Goal: Task Accomplishment & Management: Manage account settings

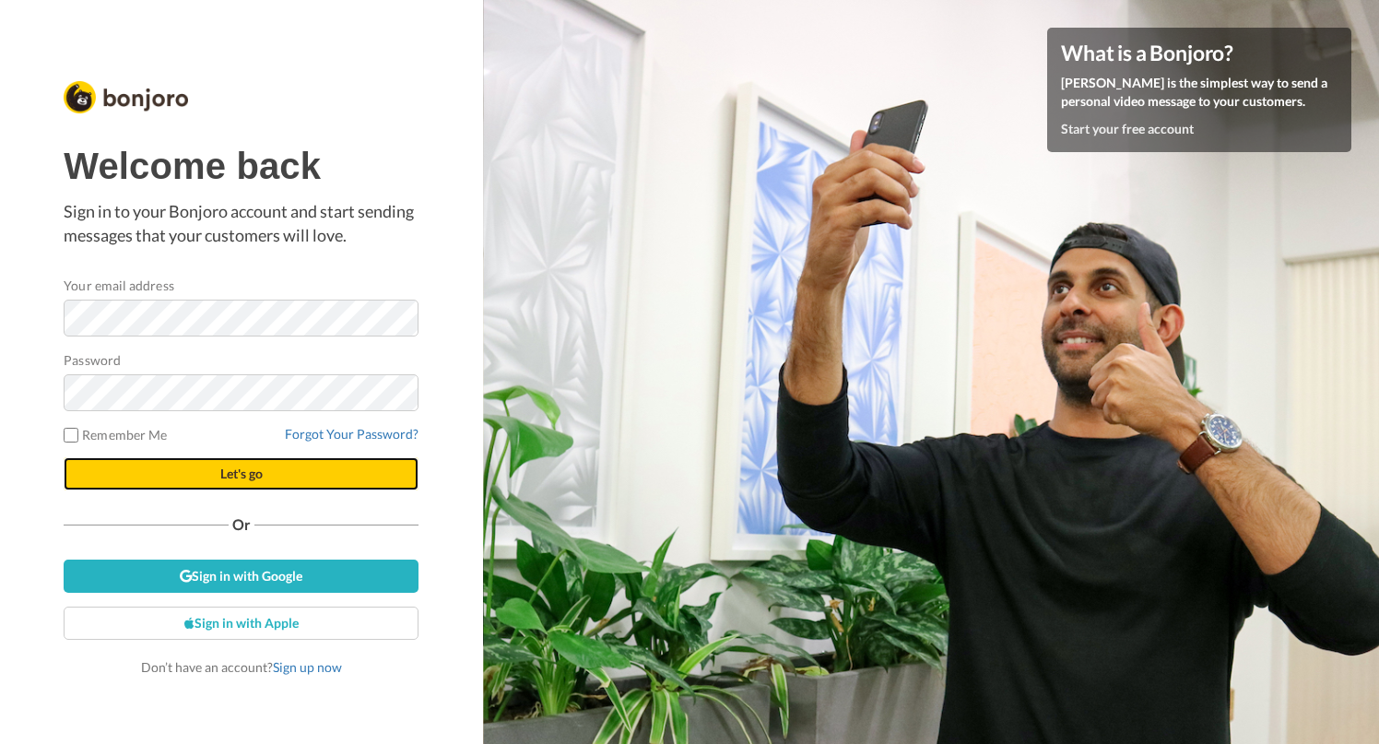
click at [240, 476] on span "Let's go" at bounding box center [241, 474] width 42 height 16
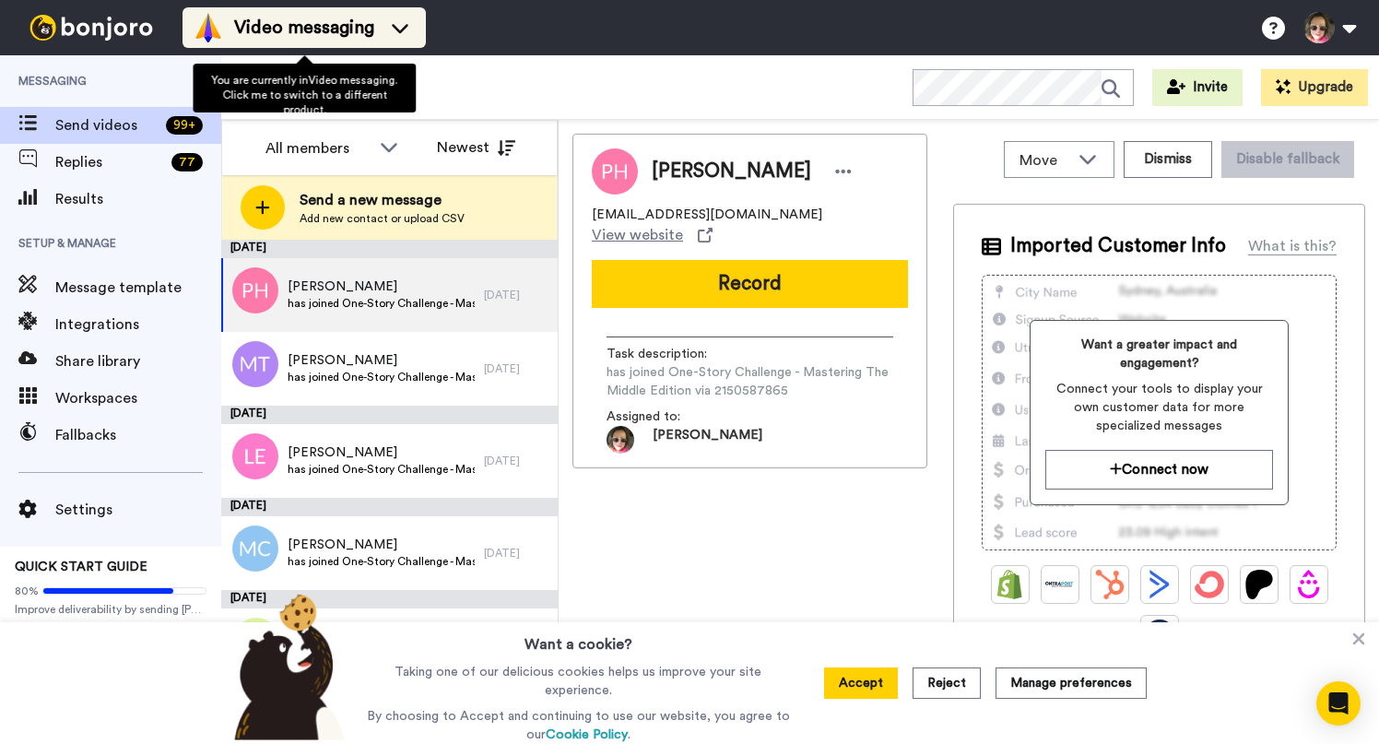
click at [390, 23] on icon at bounding box center [400, 27] width 30 height 18
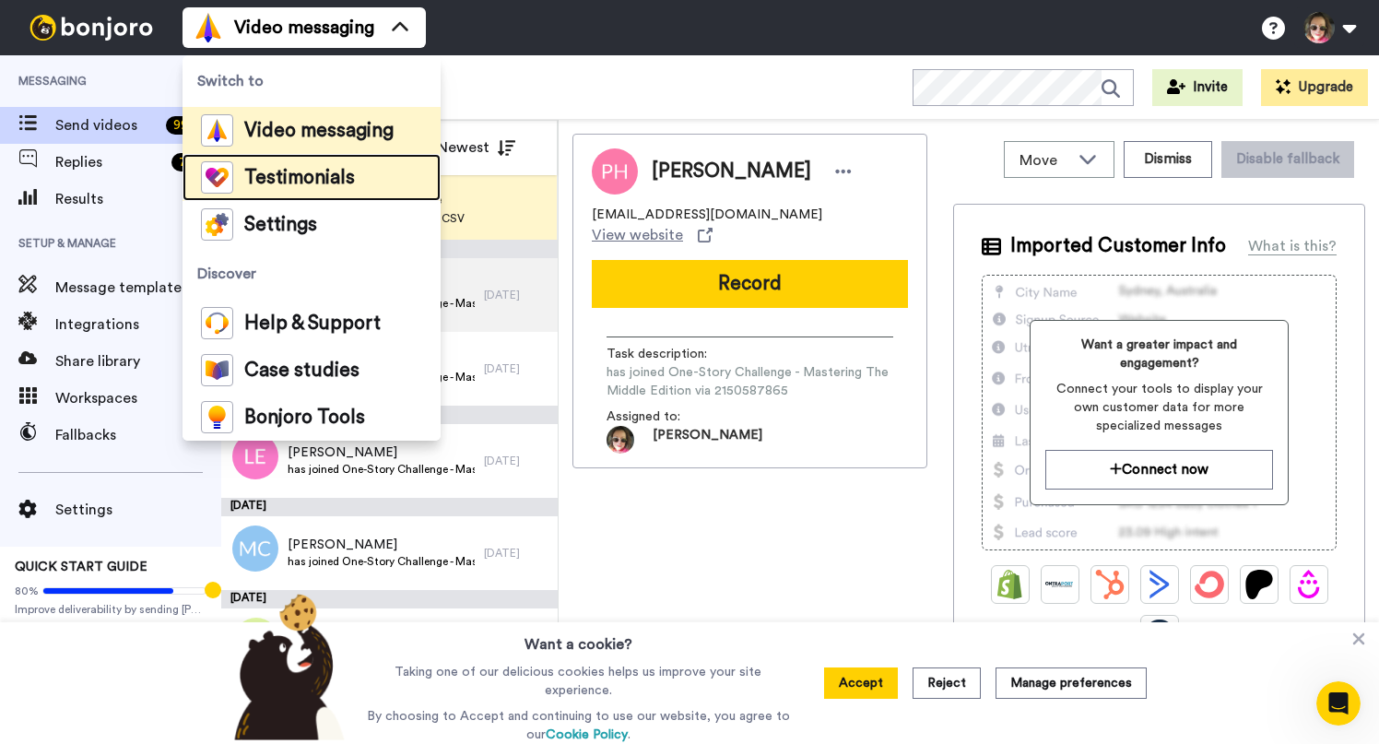
click at [266, 169] on span "Testimonials" at bounding box center [299, 178] width 111 height 18
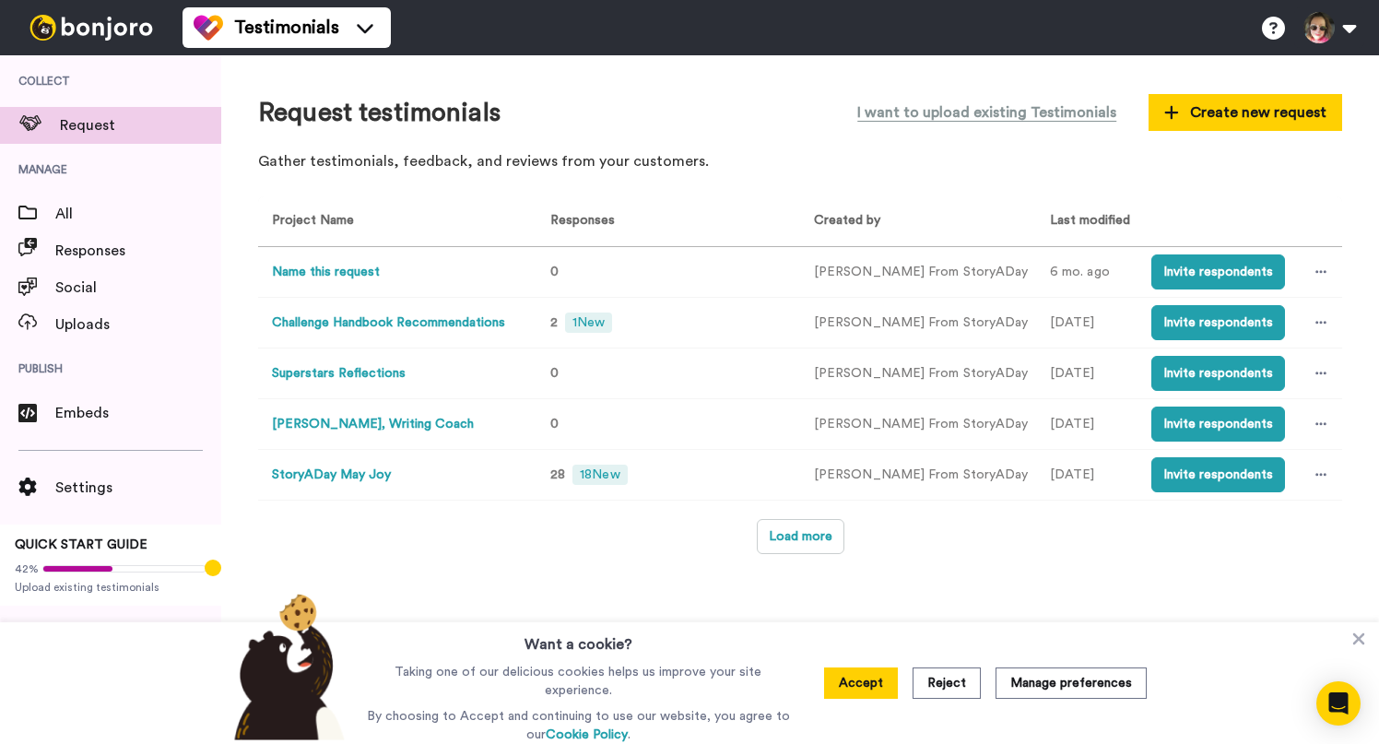
click at [348, 425] on button "Julie Duffy, Writing Coach" at bounding box center [373, 424] width 202 height 19
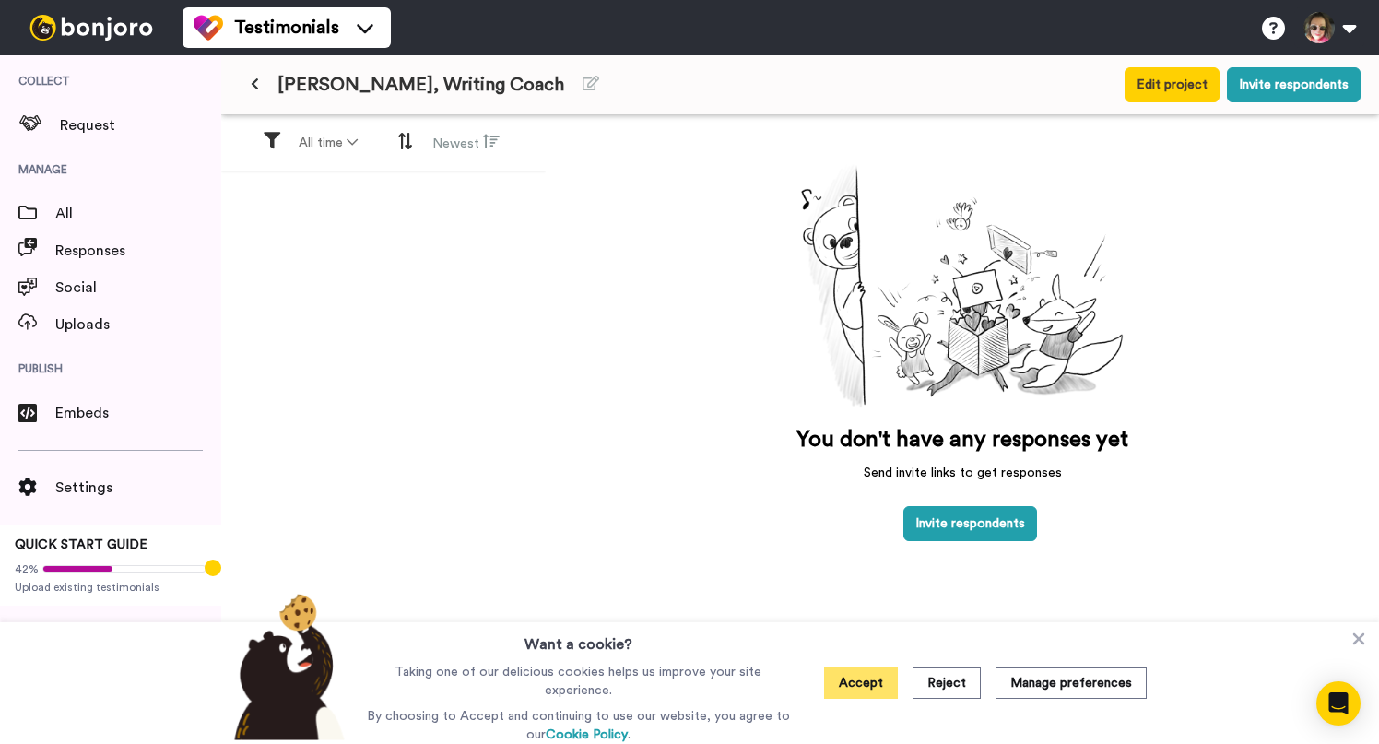
click at [874, 690] on button "Accept" at bounding box center [861, 682] width 74 height 31
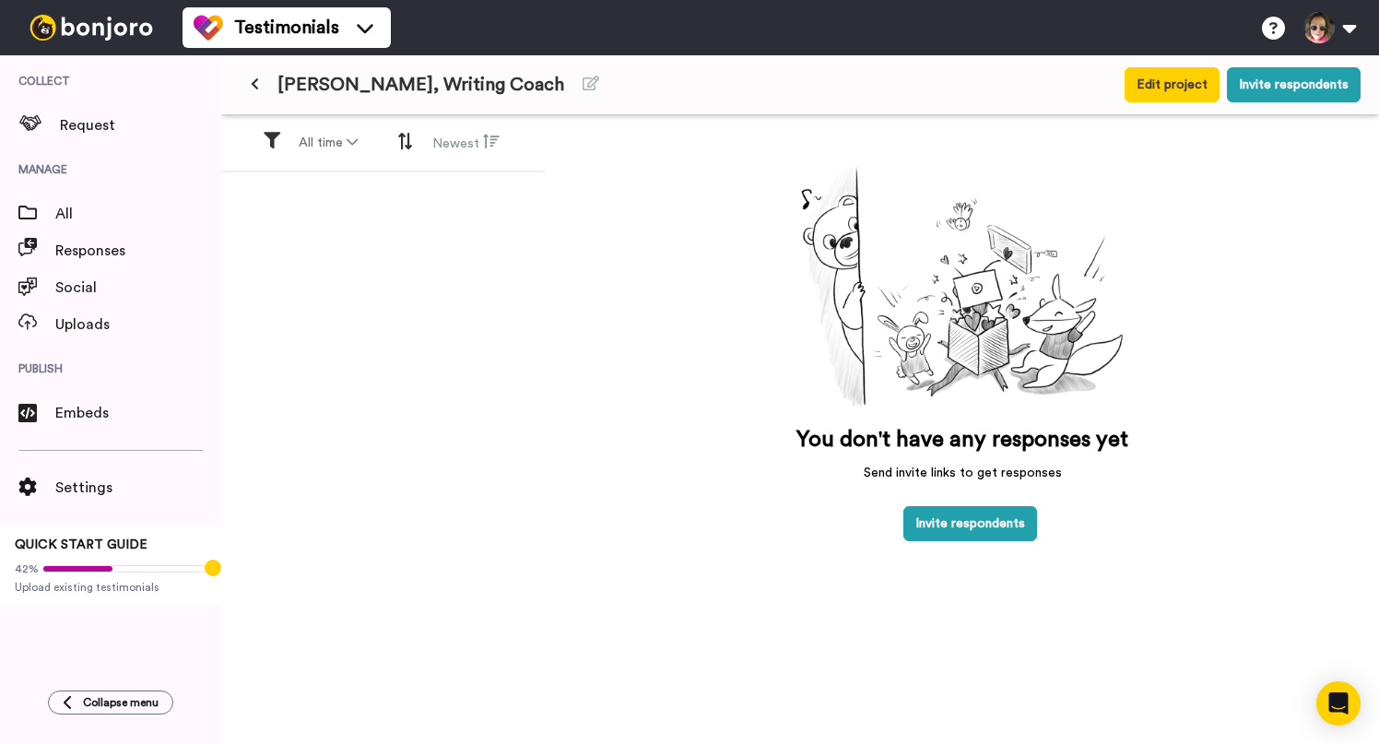
click at [415, 89] on span "Julie Duffy, Writing Coach" at bounding box center [420, 85] width 287 height 26
click at [1151, 87] on button "Edit project" at bounding box center [1172, 84] width 95 height 35
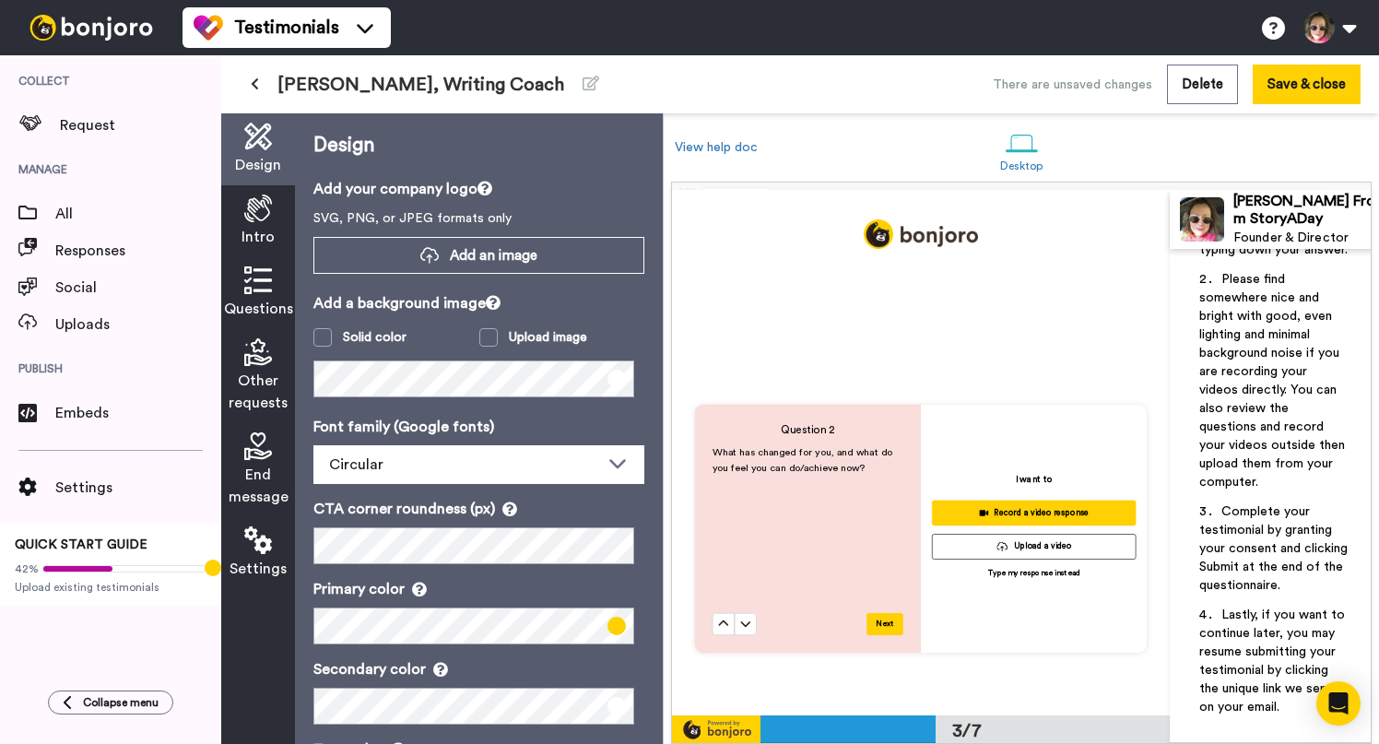
scroll to position [571, 0]
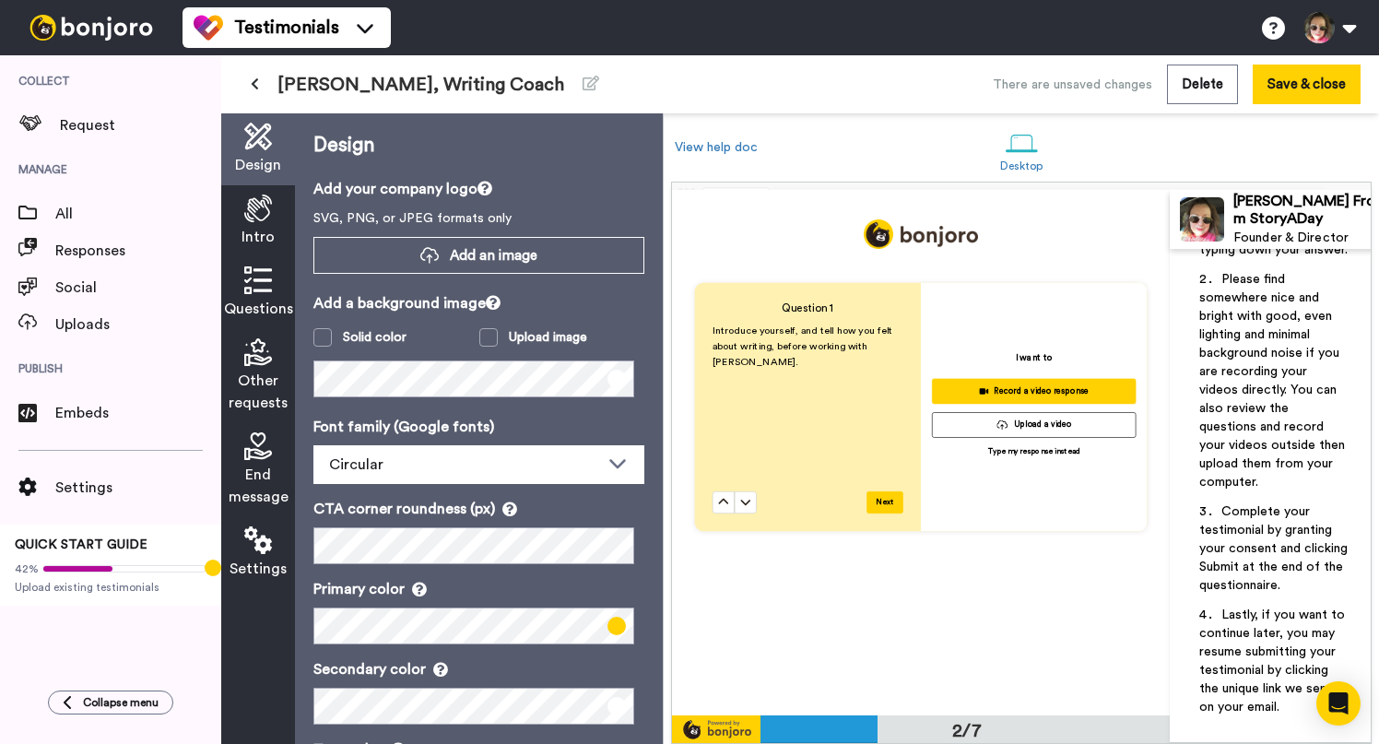
click at [790, 325] on span "Introduce yourself, and tell how you felt about writing, before working with Ju…" at bounding box center [804, 345] width 183 height 41
click at [833, 419] on div "Introduce yourself, and tell how you felt about writing, before working with Ju…" at bounding box center [808, 407] width 191 height 169
click at [259, 273] on icon at bounding box center [258, 280] width 28 height 28
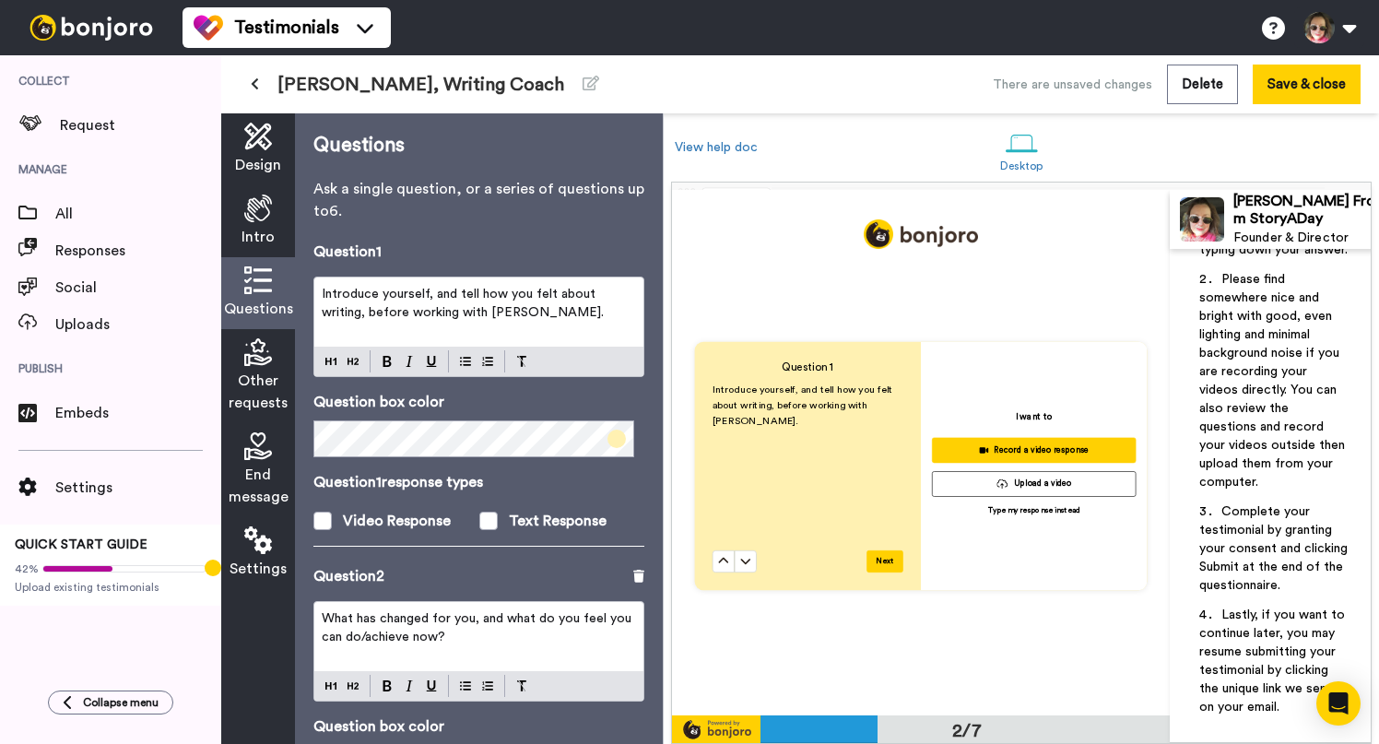
scroll to position [511, 0]
click at [413, 291] on span "Introduce yourself, and tell how you felt about writing, before working with Ju…" at bounding box center [463, 303] width 282 height 31
click at [434, 301] on span "Introduce yourself, and tell how you felt about writing, before working with Ju…" at bounding box center [463, 303] width 282 height 31
click at [480, 290] on span "Introduce yourself, and tell how you felt about writing, before working with Ju…" at bounding box center [463, 303] width 282 height 31
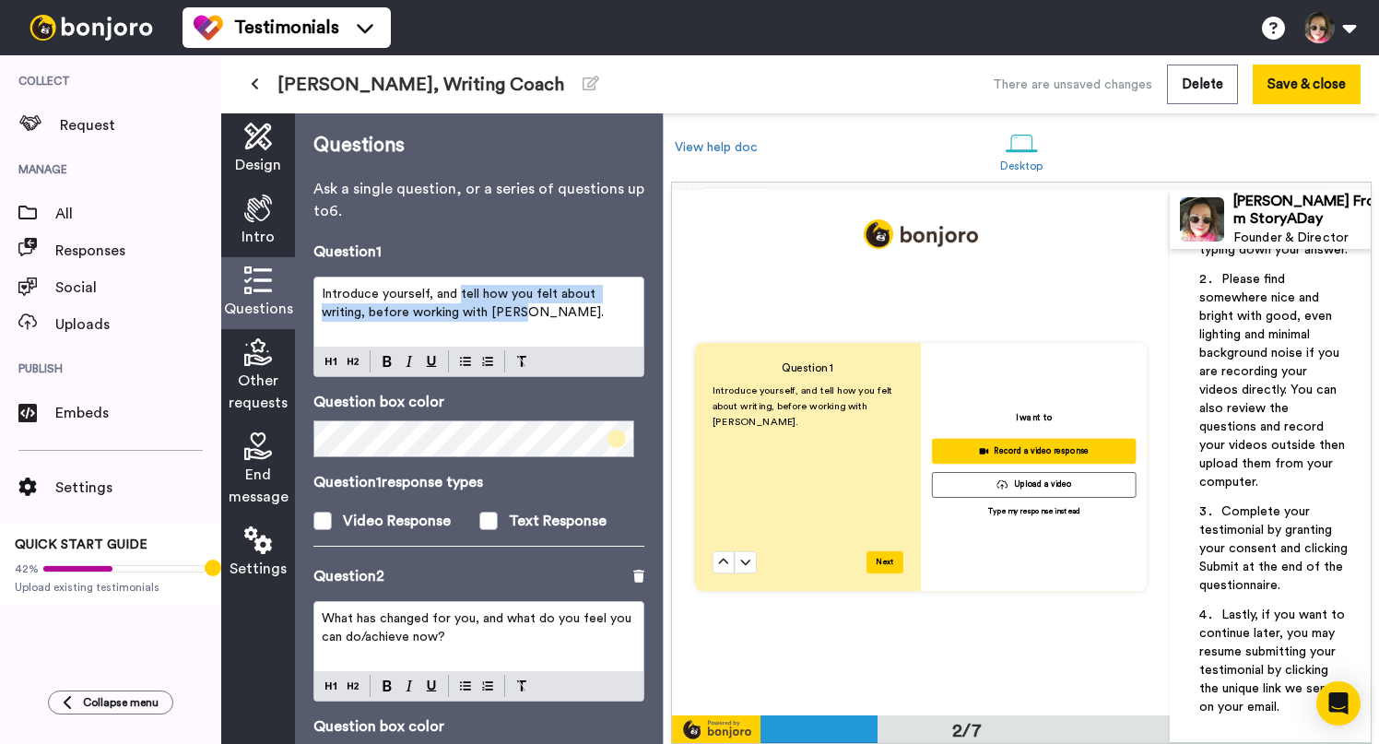
drag, startPoint x: 459, startPoint y: 289, endPoint x: 514, endPoint y: 313, distance: 59.1
click at [514, 313] on span "Introduce yourself, and tell how you felt about writing, before working with Ju…" at bounding box center [463, 303] width 282 height 31
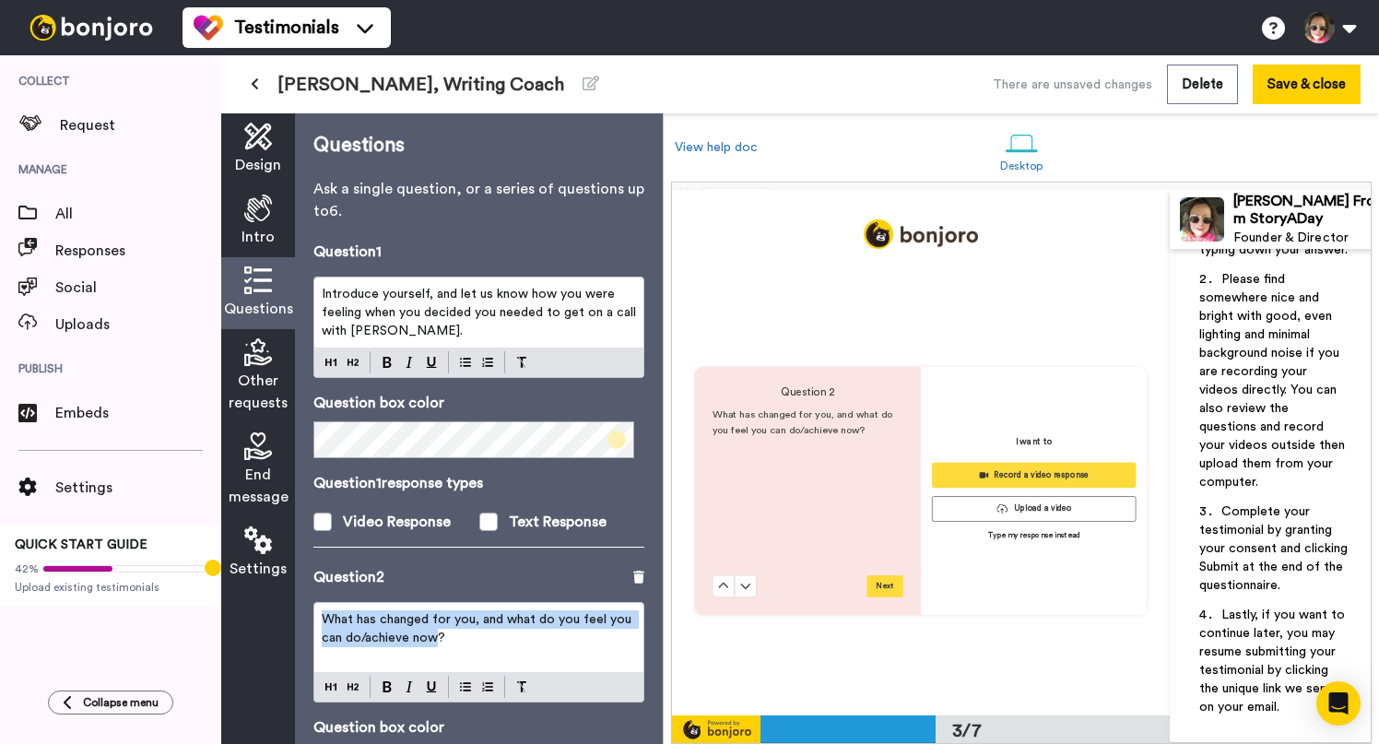
scroll to position [1021, 0]
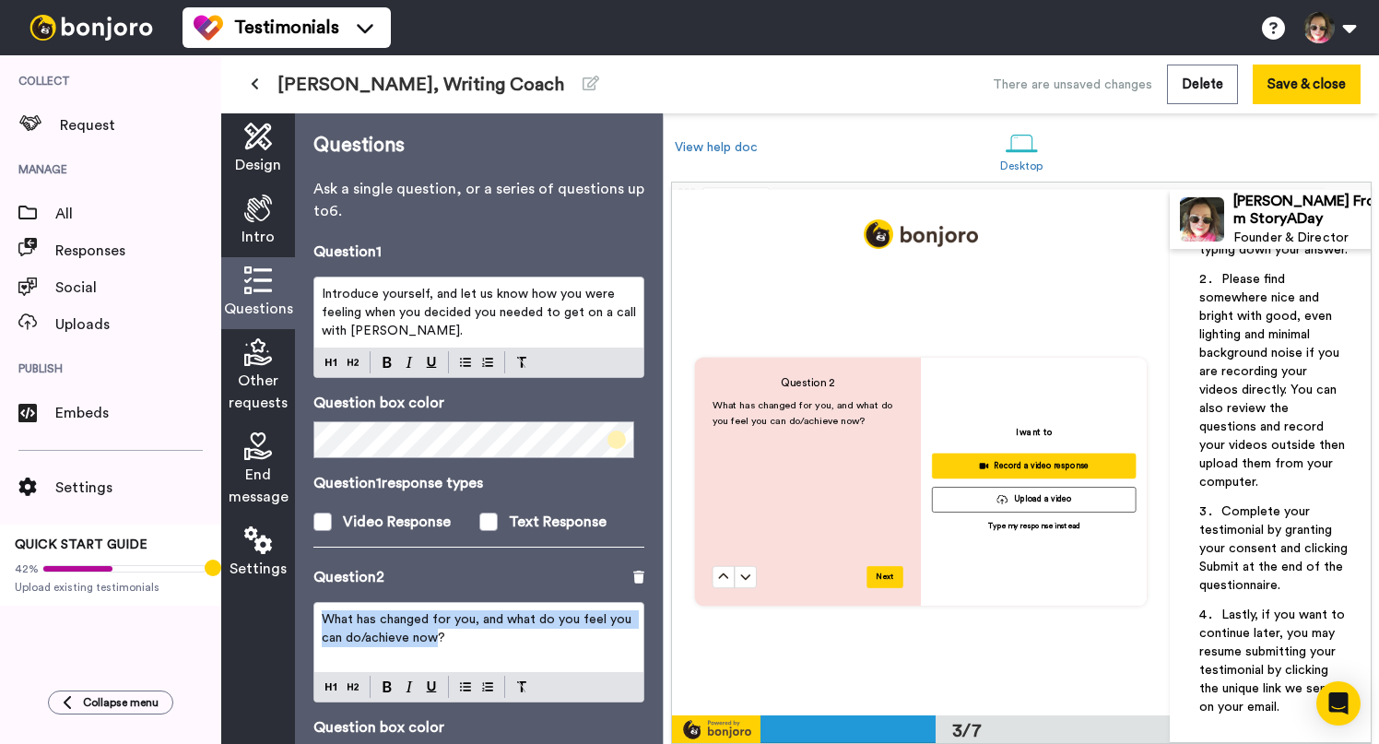
drag, startPoint x: 437, startPoint y: 639, endPoint x: 284, endPoint y: 617, distance: 154.6
click at [284, 617] on div "Design Intro Questions Other requests End message Settings Questions Ask a sing…" at bounding box center [442, 428] width 442 height 631
click at [342, 618] on span "What has changed for you, and what do you feel you can do/achieve now?" at bounding box center [478, 628] width 313 height 31
drag, startPoint x: 324, startPoint y: 620, endPoint x: 341, endPoint y: 620, distance: 17.5
click at [324, 620] on span "What has changed for you, and what do you feel you can do/achieve now?" at bounding box center [478, 628] width 313 height 31
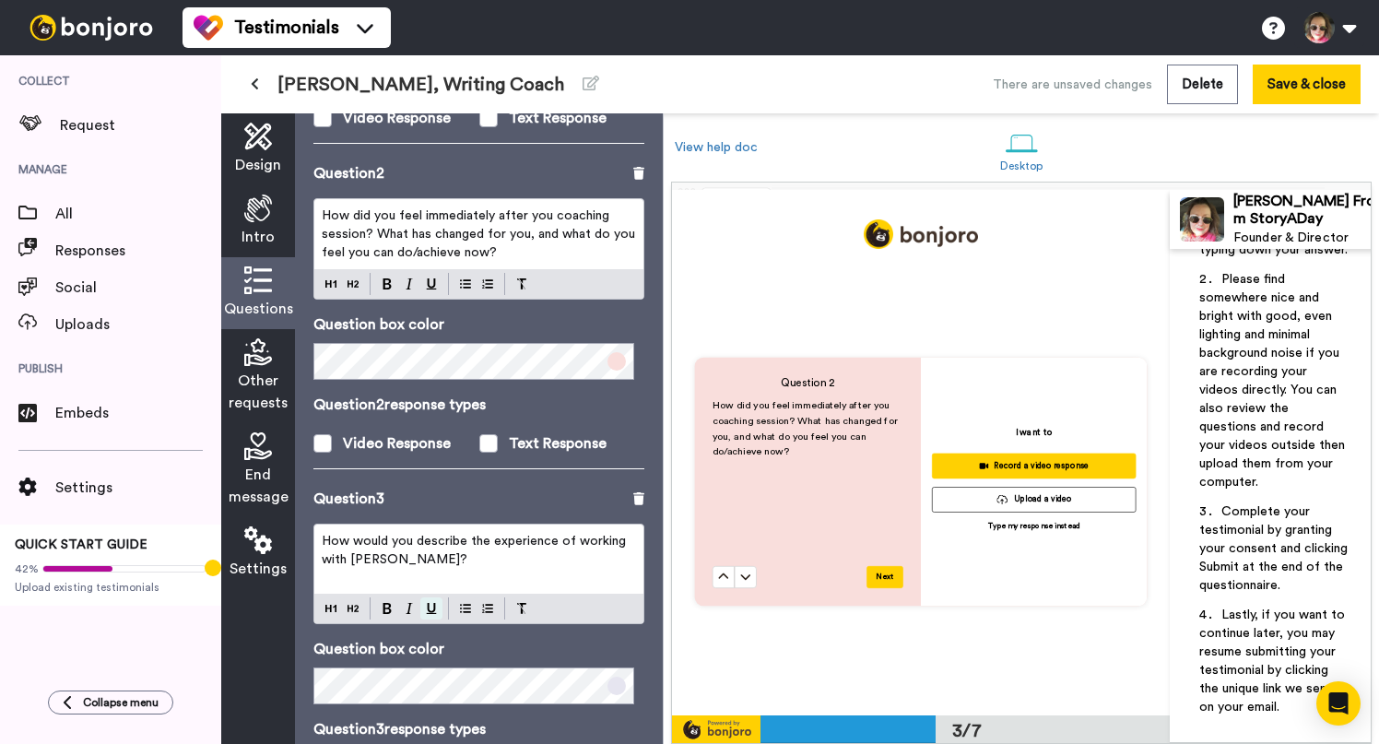
scroll to position [537, 0]
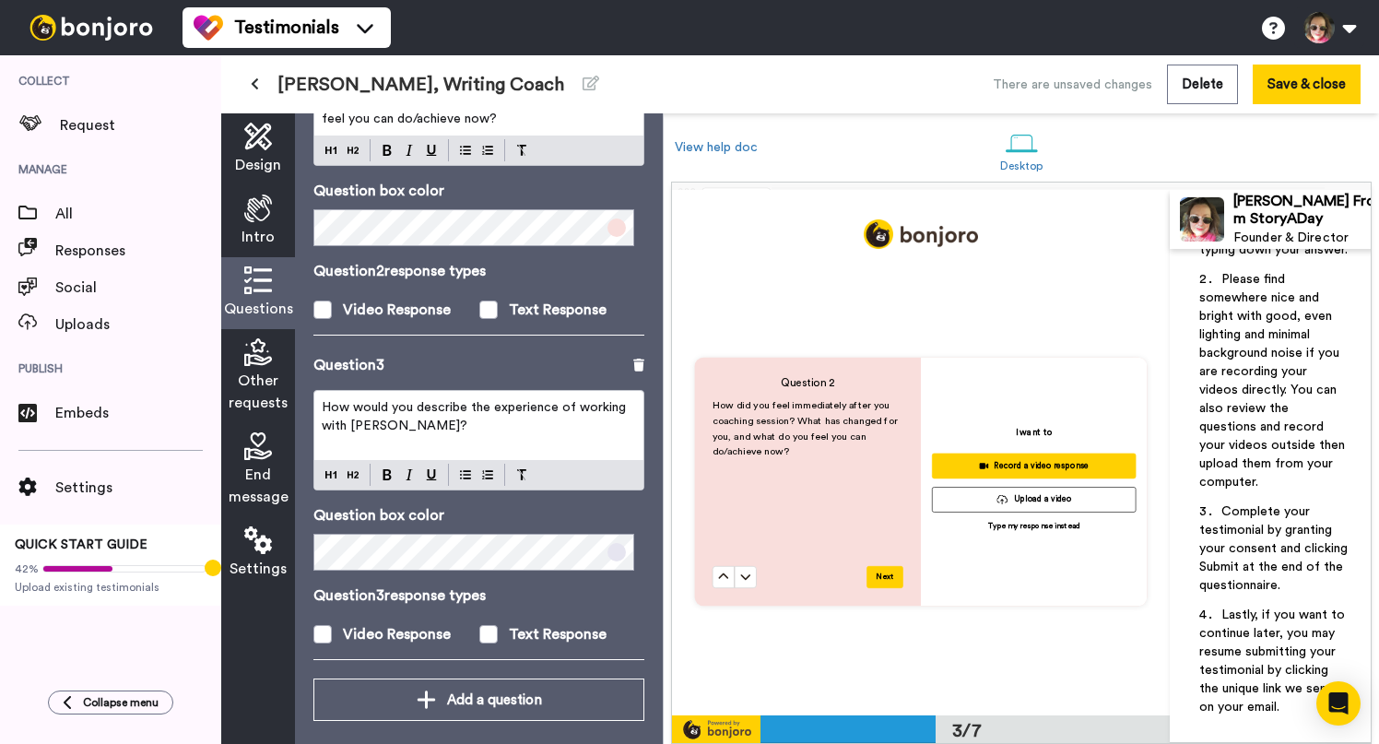
click at [409, 425] on p "How would you describe the experience of working with Julie?" at bounding box center [479, 416] width 314 height 37
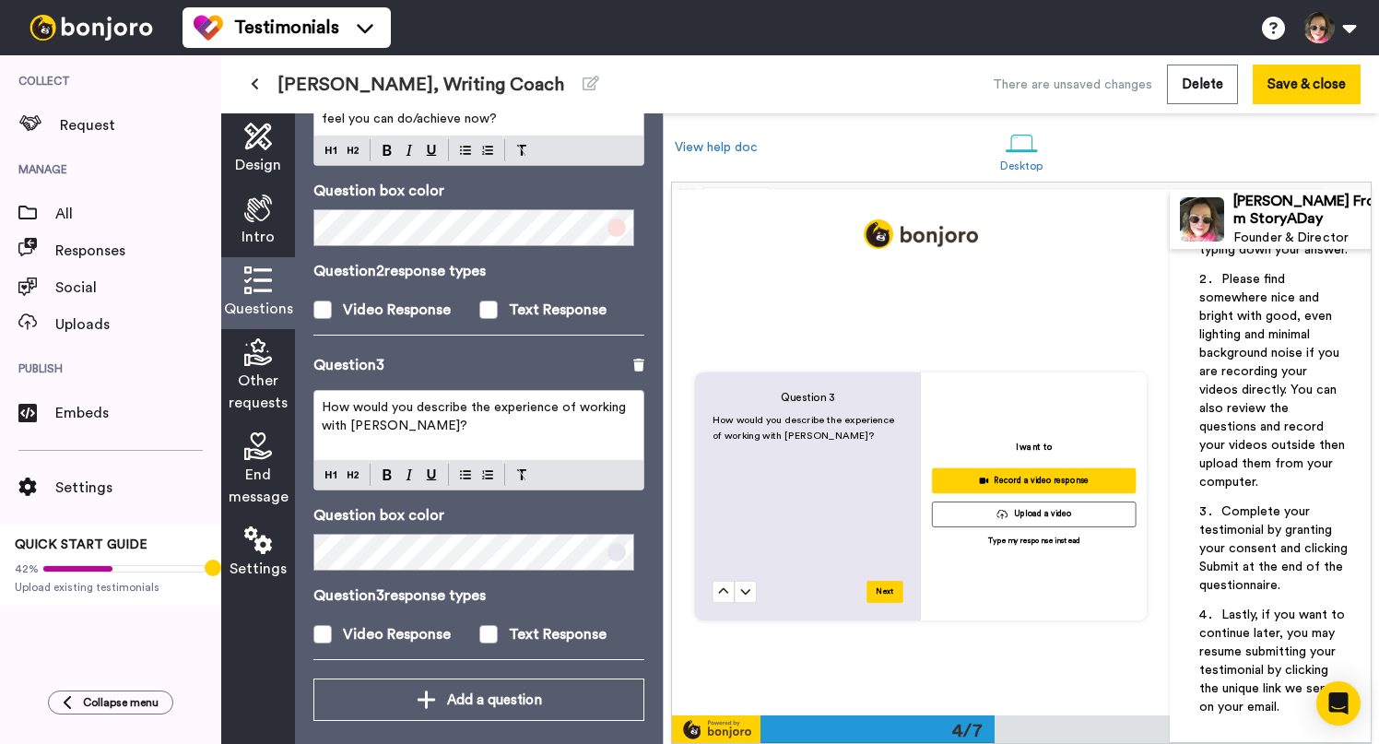
click at [713, 581] on button at bounding box center [724, 592] width 22 height 22
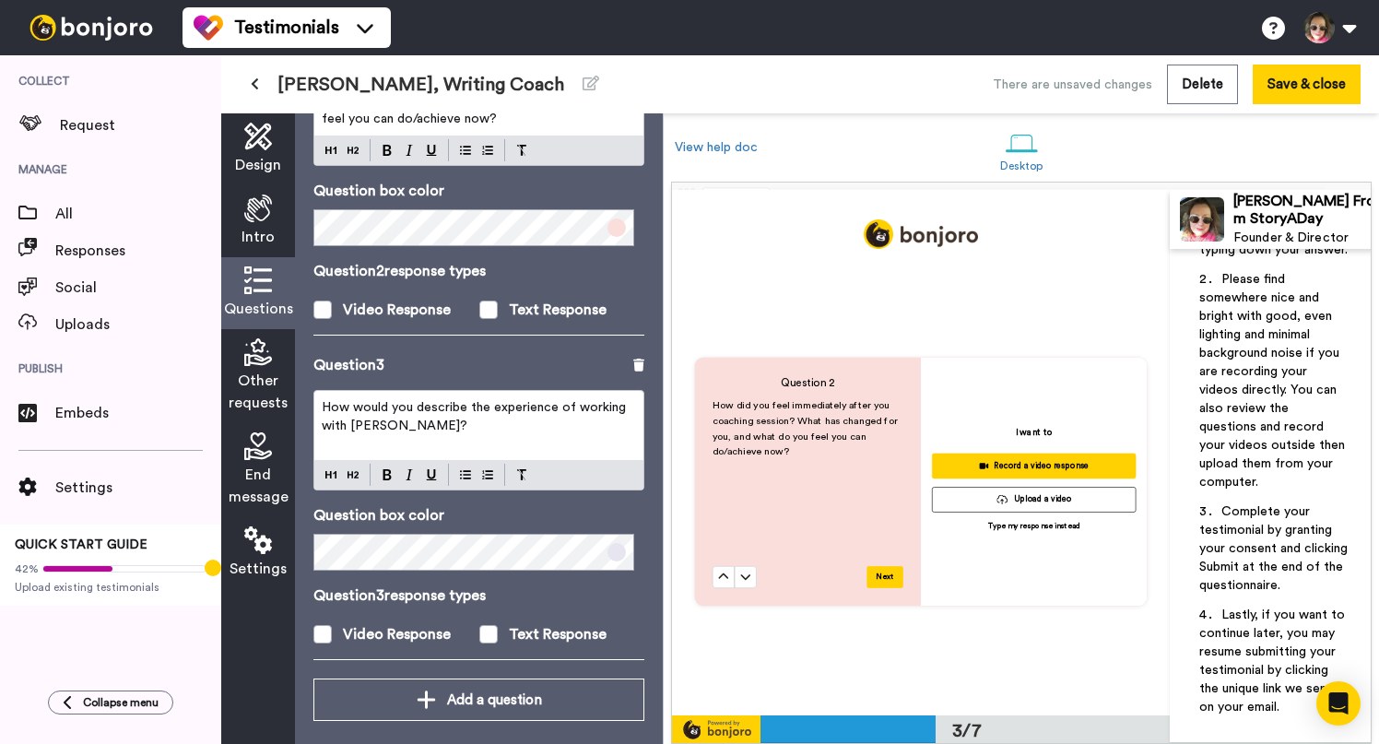
click at [713, 566] on button at bounding box center [724, 577] width 22 height 22
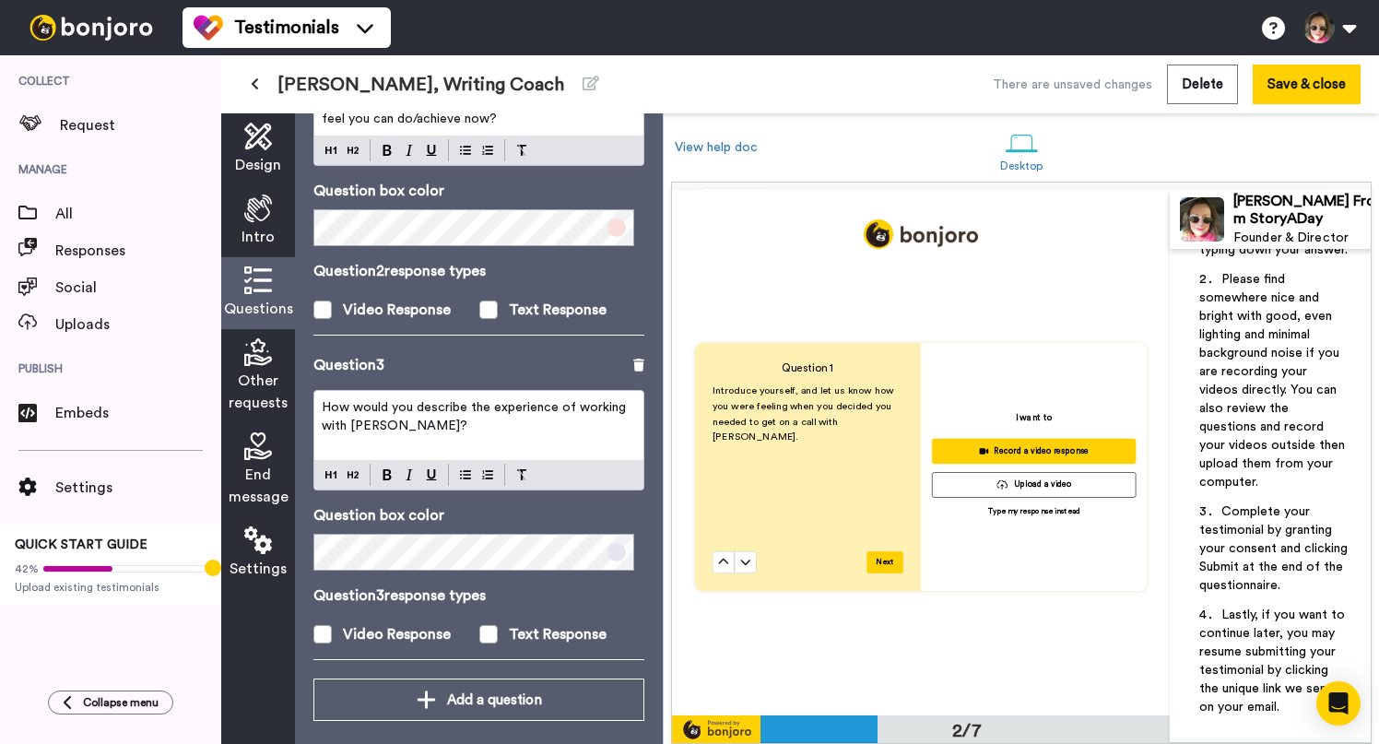
click at [713, 551] on button at bounding box center [724, 562] width 22 height 22
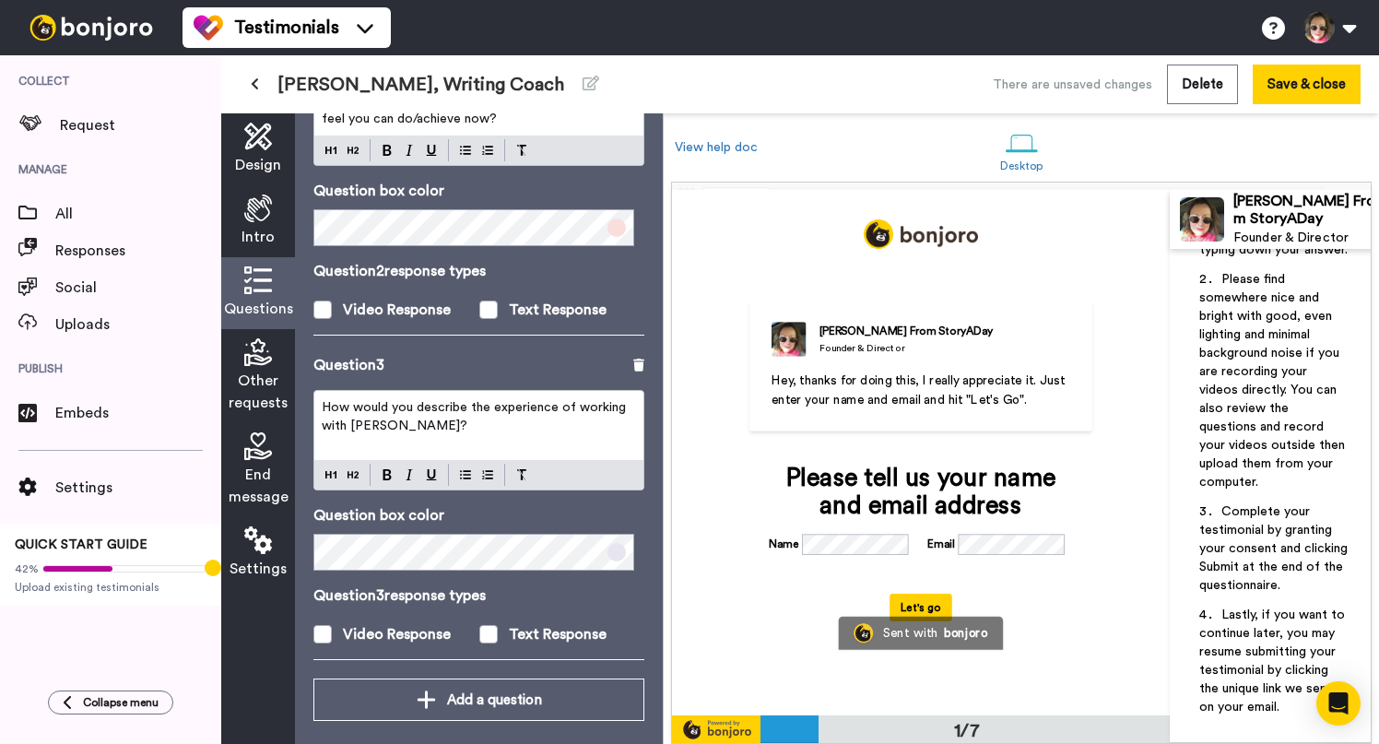
scroll to position [551, 0]
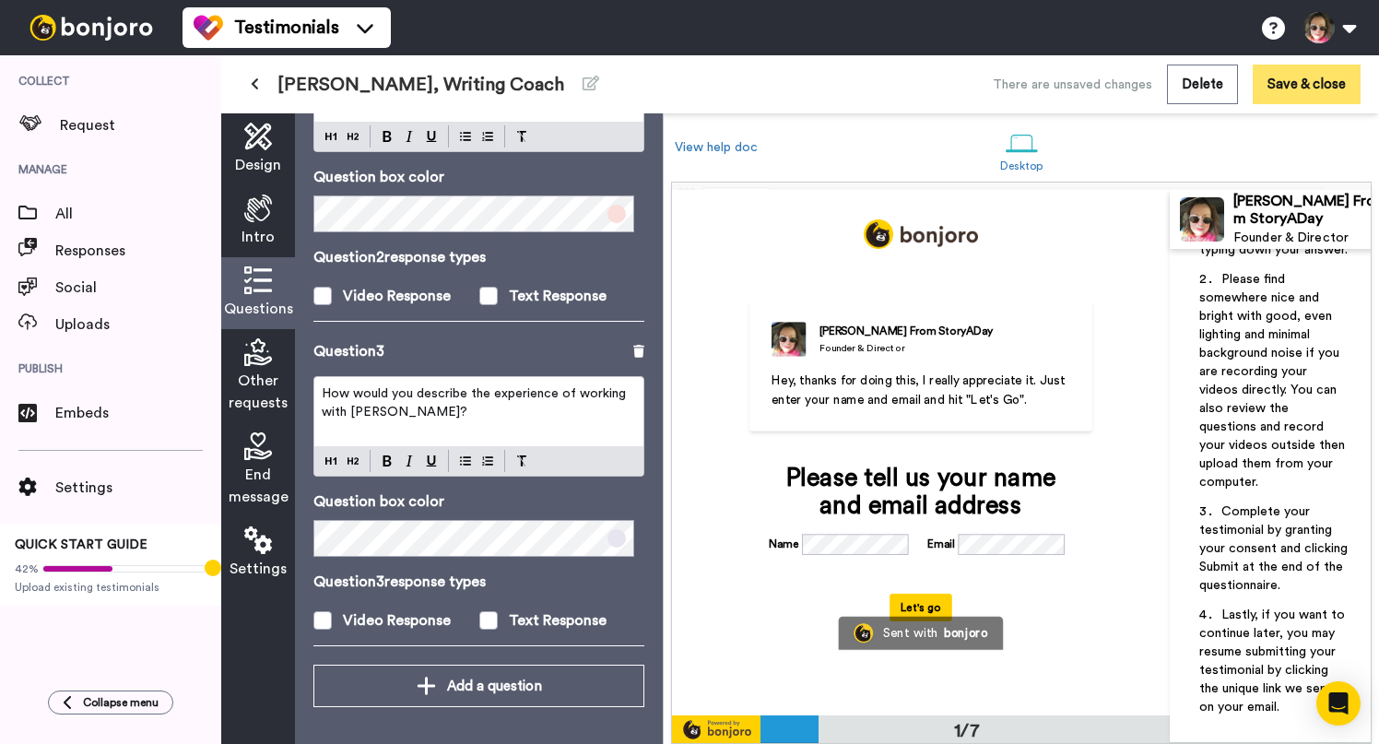
click at [1284, 76] on button "Save & close" at bounding box center [1307, 85] width 108 height 40
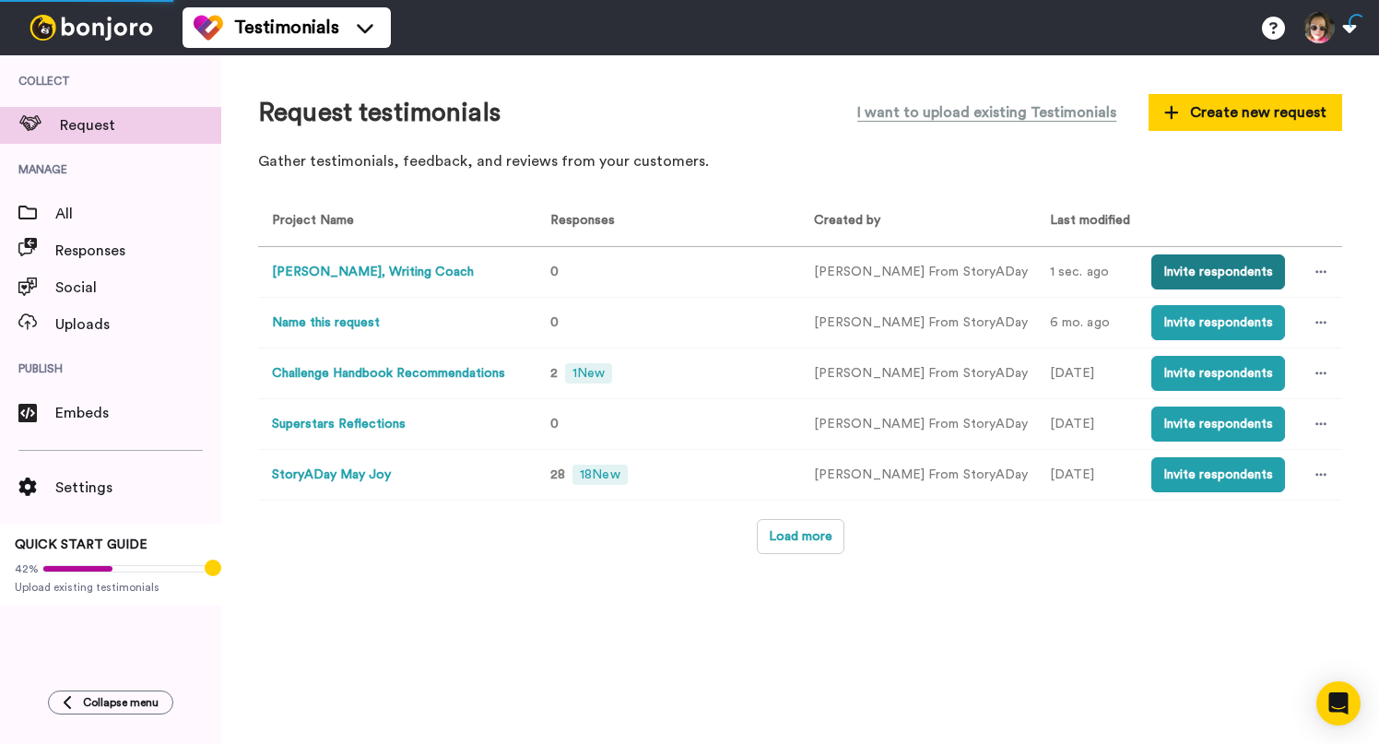
click at [1170, 278] on button "Invite respondents" at bounding box center [1218, 271] width 134 height 35
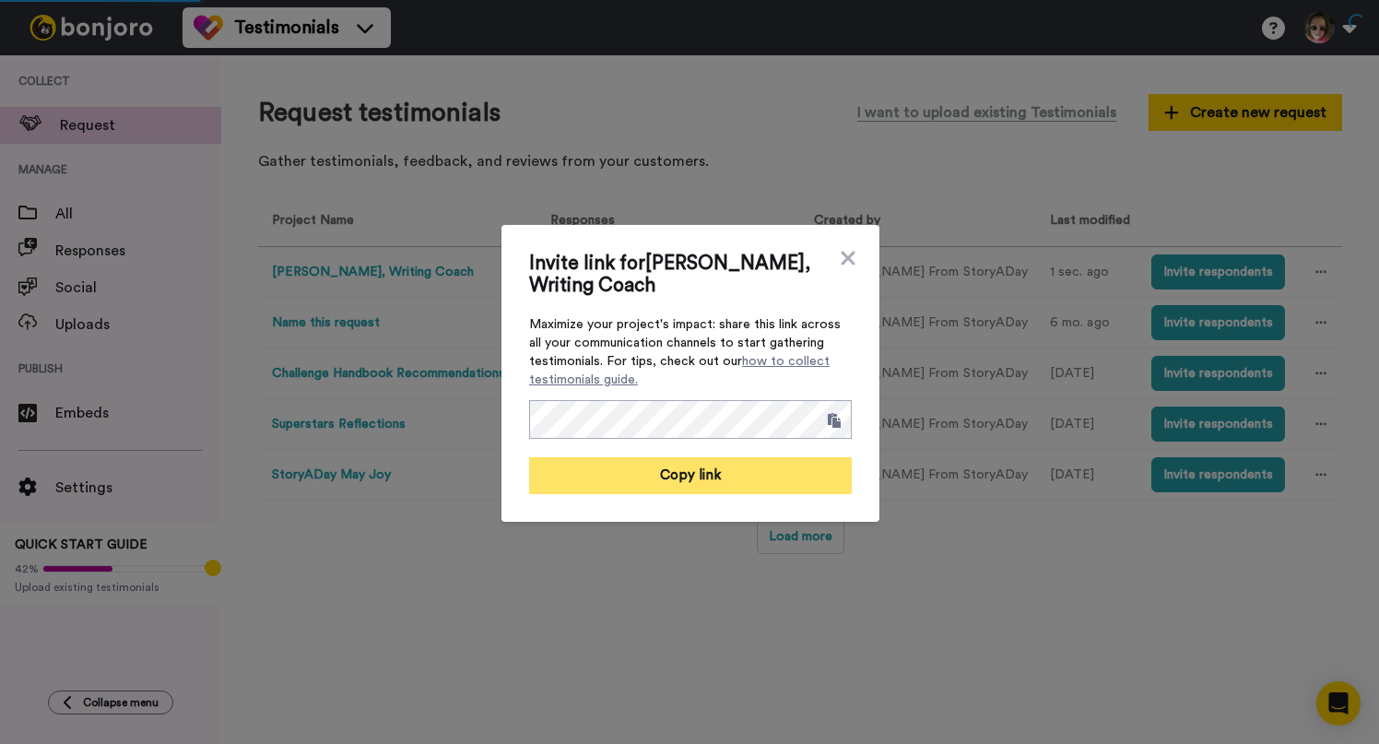
click at [636, 488] on button "Copy link" at bounding box center [690, 475] width 323 height 37
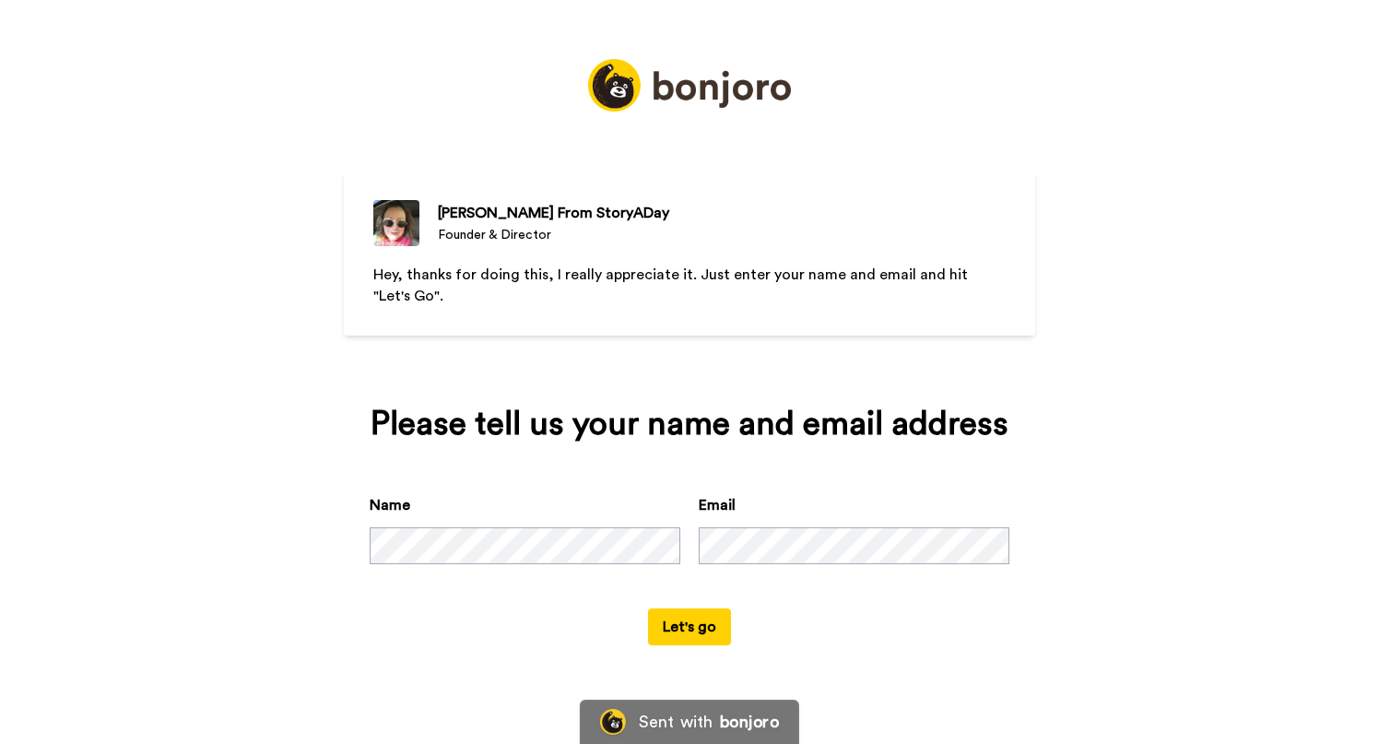
click at [705, 627] on button "Let's go" at bounding box center [689, 626] width 83 height 37
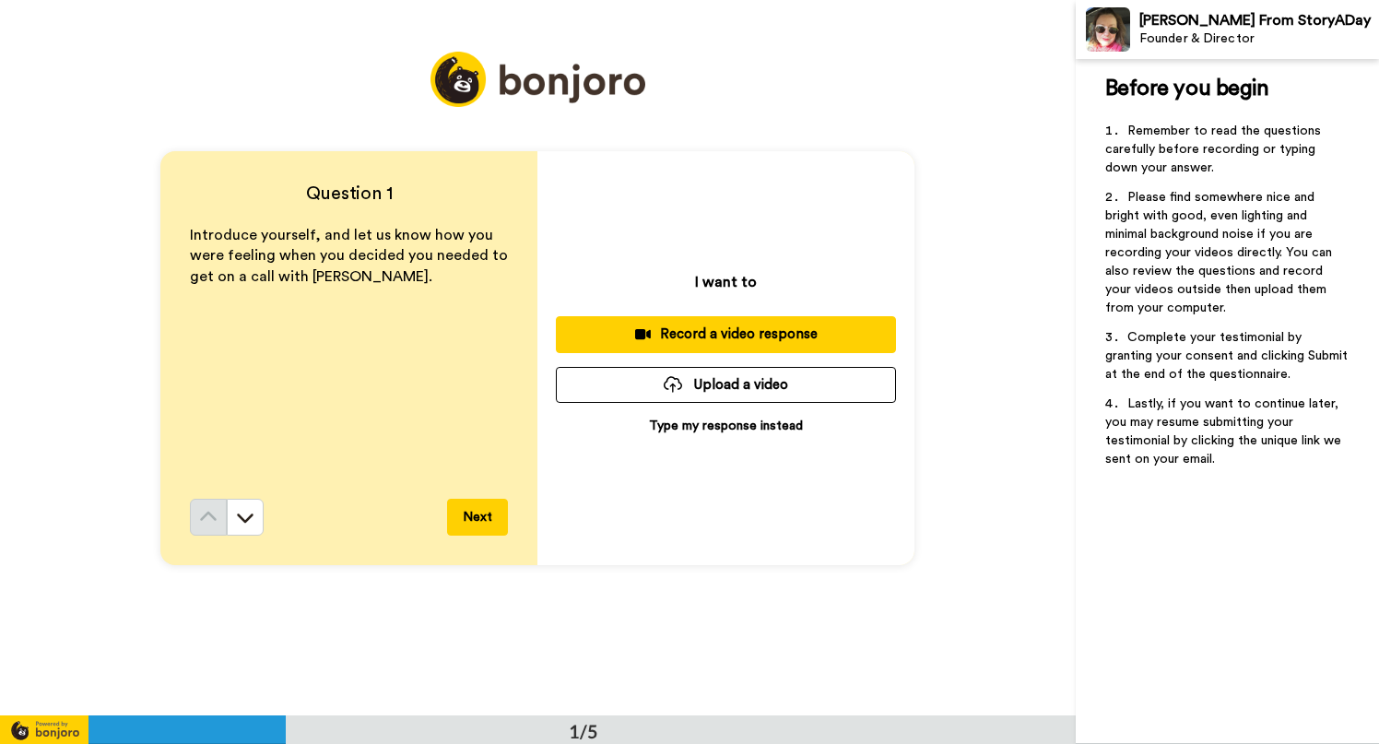
click at [447, 514] on button "Next" at bounding box center [477, 517] width 61 height 37
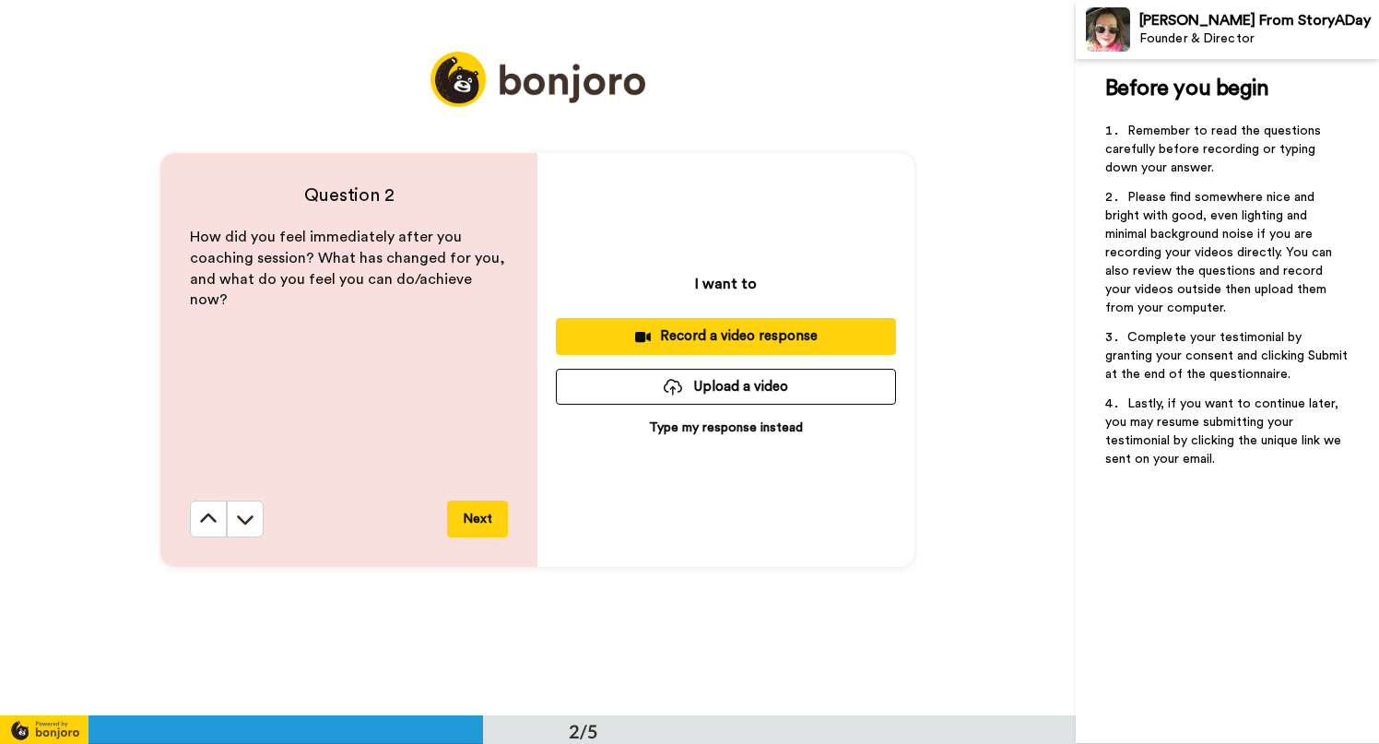
scroll to position [716, 0]
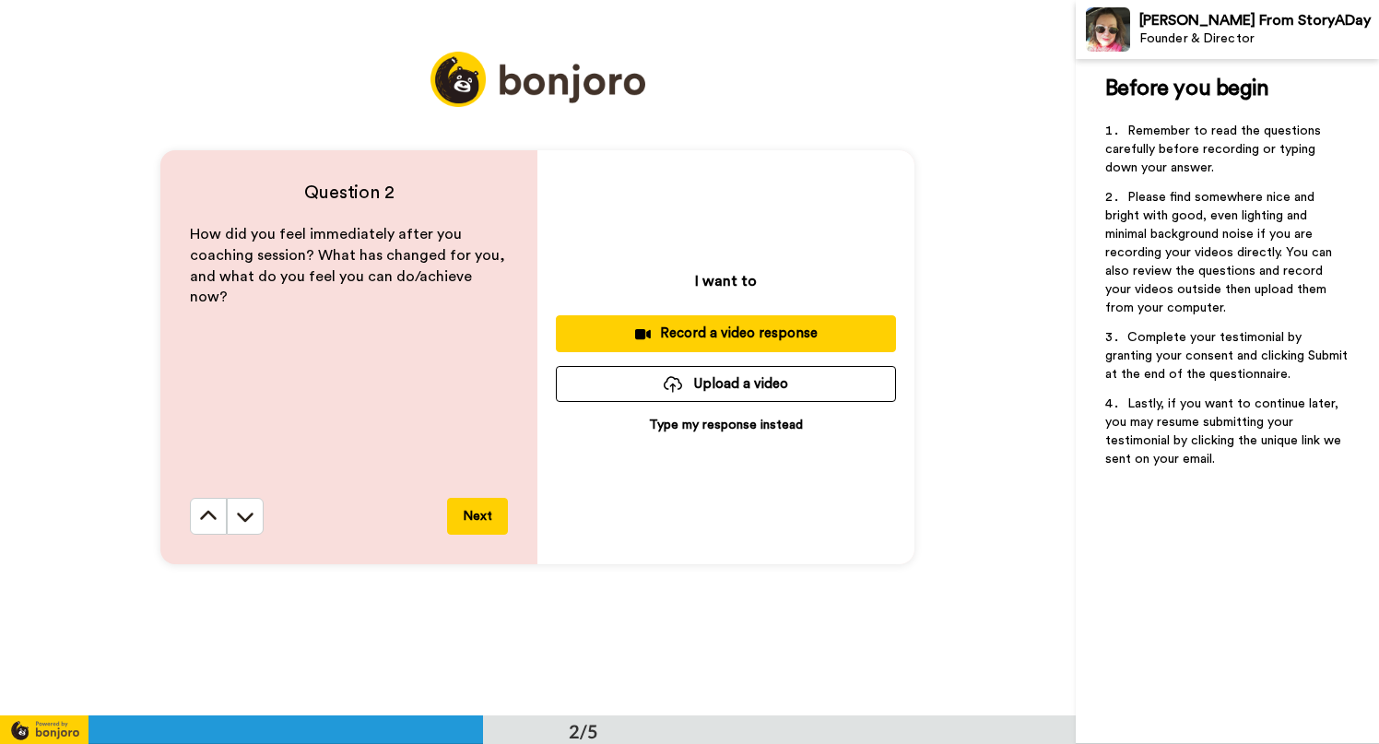
click at [484, 513] on button "Next" at bounding box center [477, 516] width 61 height 37
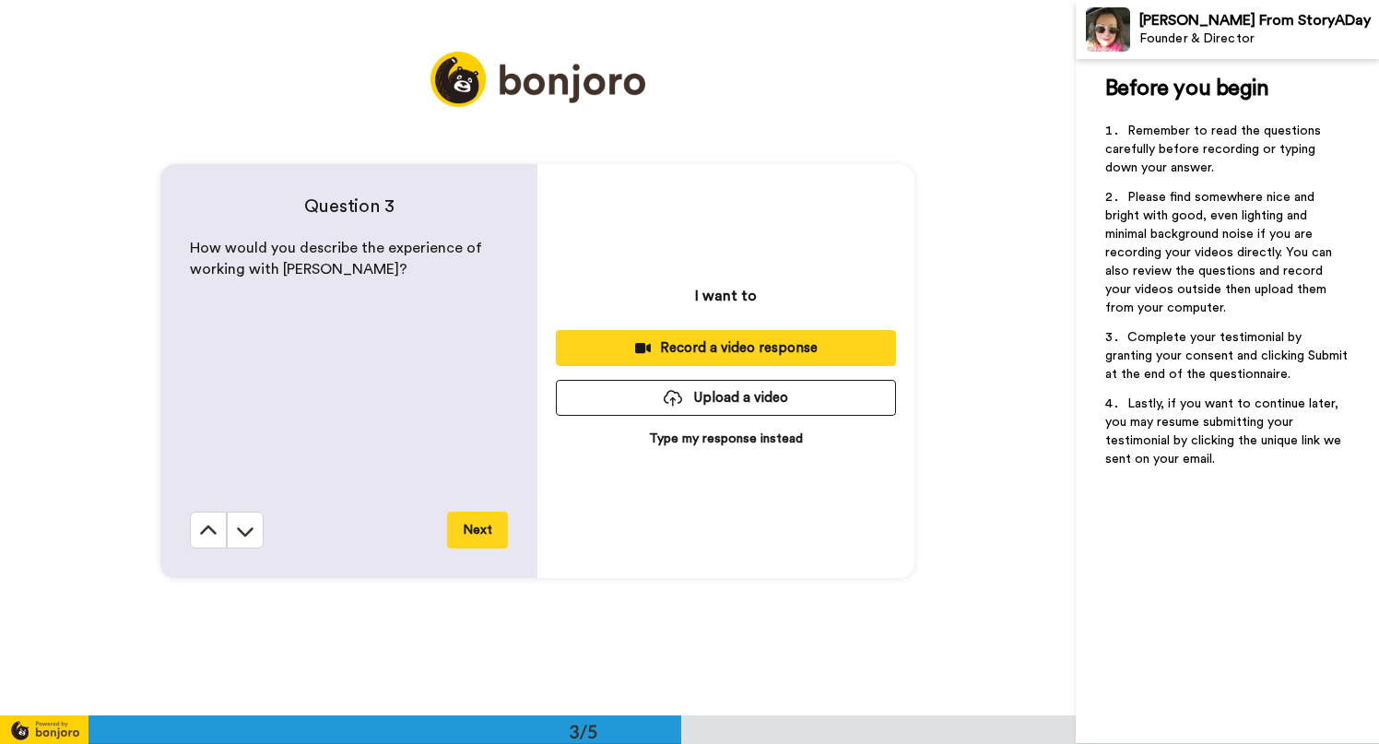
scroll to position [1432, 0]
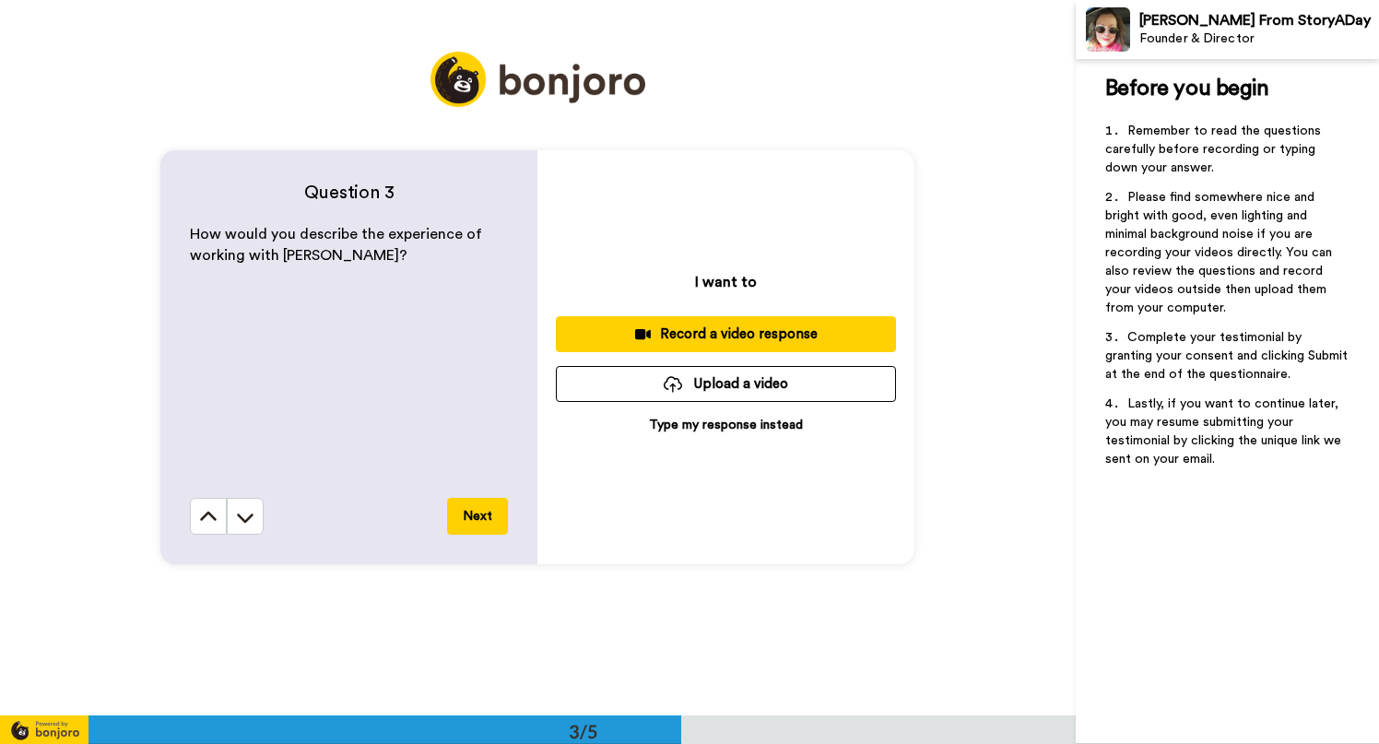
click at [484, 513] on button "Next" at bounding box center [477, 516] width 61 height 37
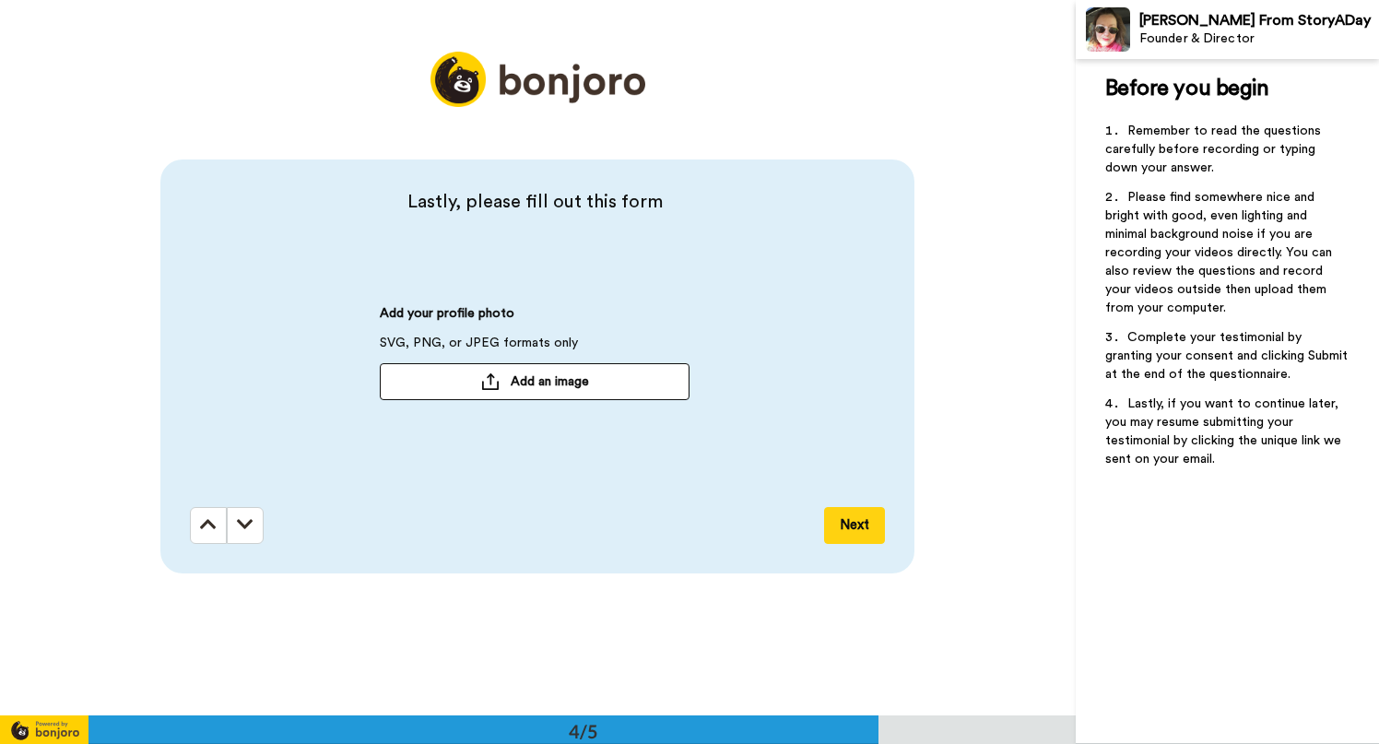
scroll to position [2147, 0]
